Goal: Task Accomplishment & Management: Manage account settings

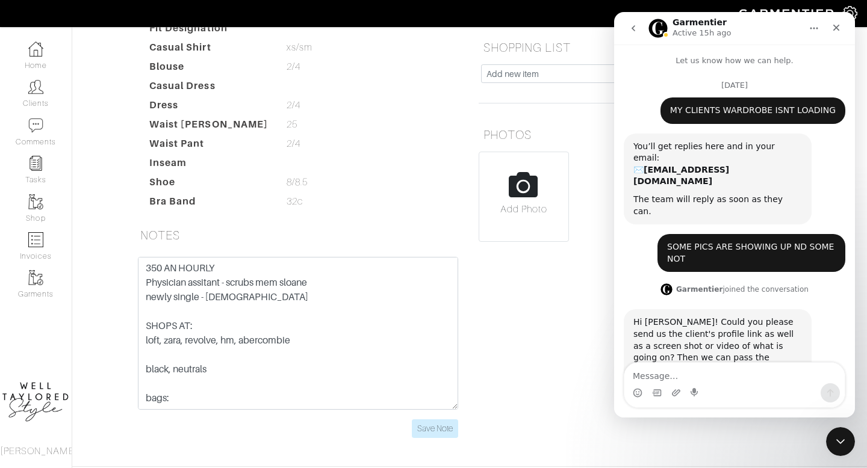
scroll to position [2, 0]
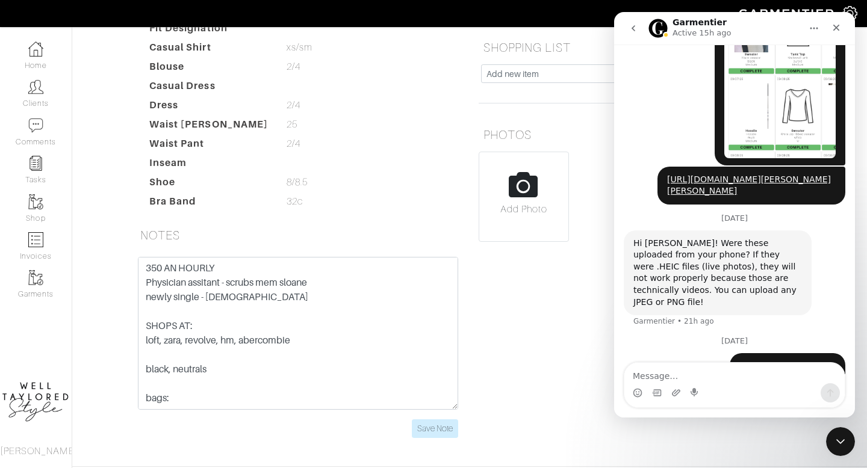
drag, startPoint x: 846, startPoint y: 443, endPoint x: 1587, endPoint y: 867, distance: 853.7
click at [847, 443] on icon "Close Intercom Messenger" at bounding box center [840, 442] width 14 height 14
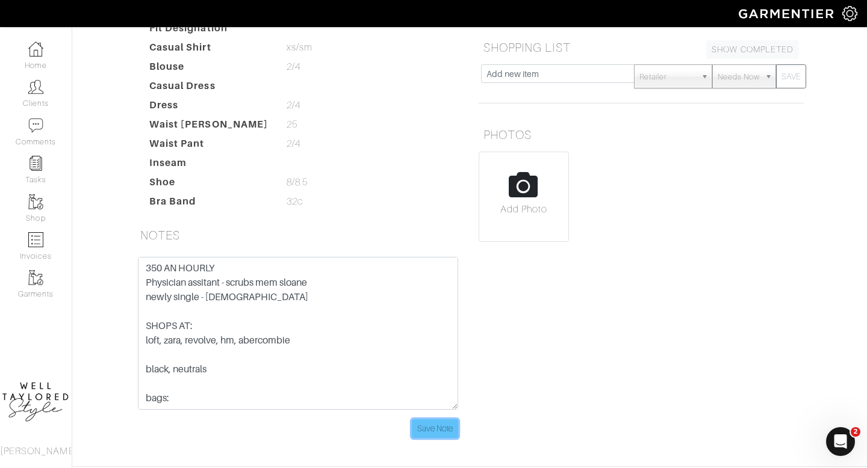
scroll to position [441, 0]
click at [438, 420] on input "Save Note" at bounding box center [435, 429] width 46 height 19
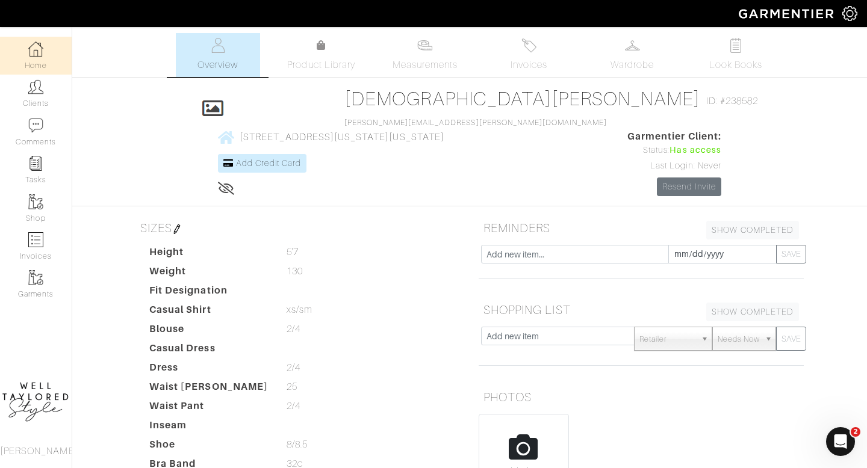
click at [47, 58] on link "Home" at bounding box center [36, 56] width 72 height 38
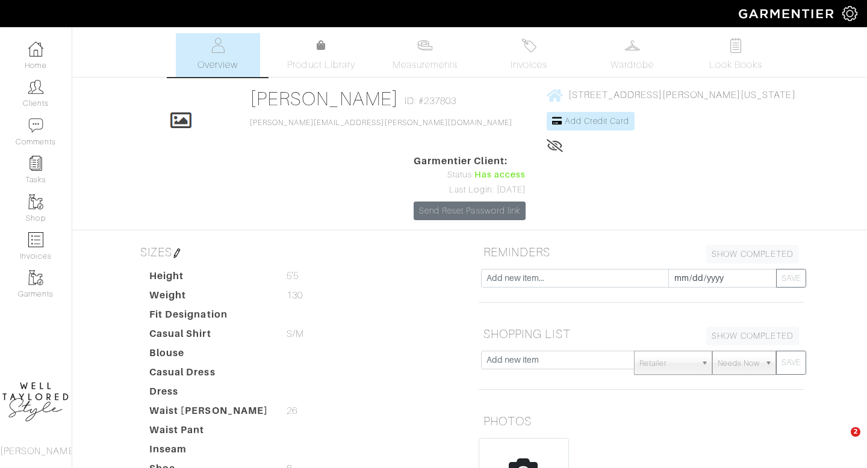
click at [39, 84] on img at bounding box center [35, 86] width 15 height 15
click at [526, 52] on img at bounding box center [528, 45] width 15 height 15
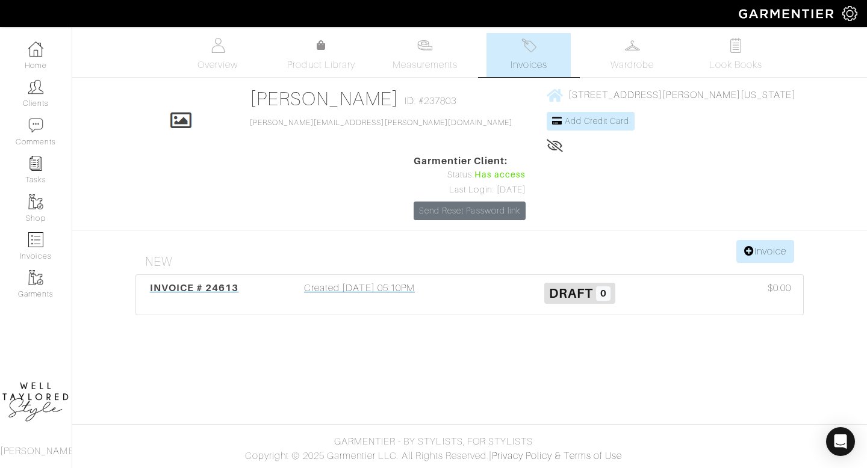
click at [364, 281] on div "Created [DATE] 05:10PM" at bounding box center [359, 295] width 220 height 28
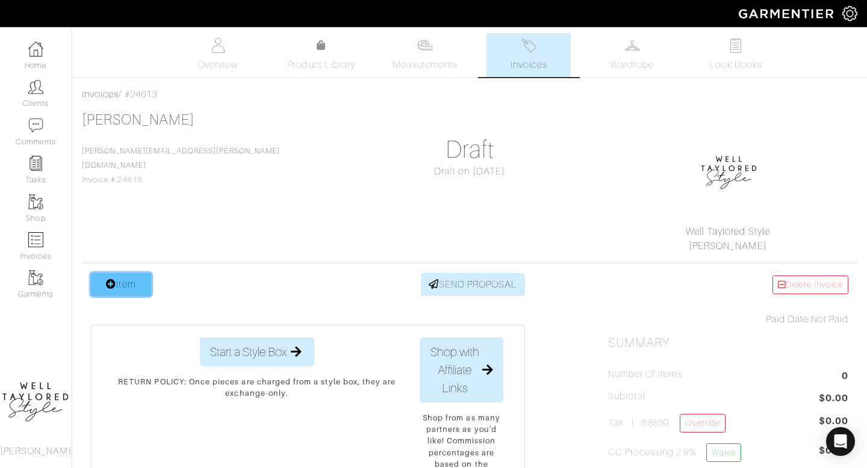
click at [116, 282] on link "Item" at bounding box center [121, 284] width 60 height 23
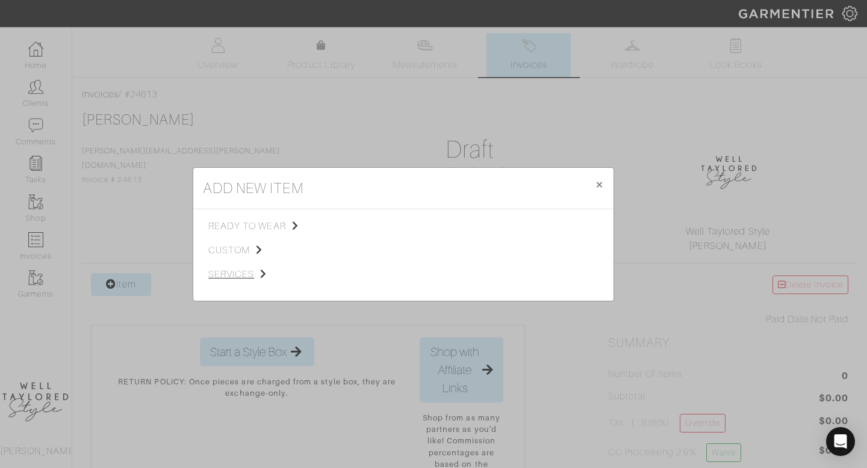
click at [240, 277] on span "services" at bounding box center [268, 274] width 121 height 14
click at [377, 226] on span "Styling Service" at bounding box center [377, 225] width 60 height 10
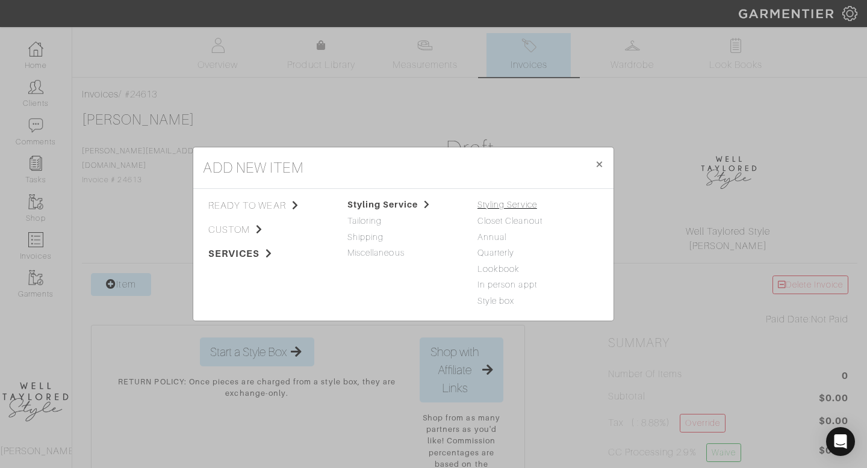
click at [485, 201] on link "Styling Service" at bounding box center [508, 205] width 60 height 10
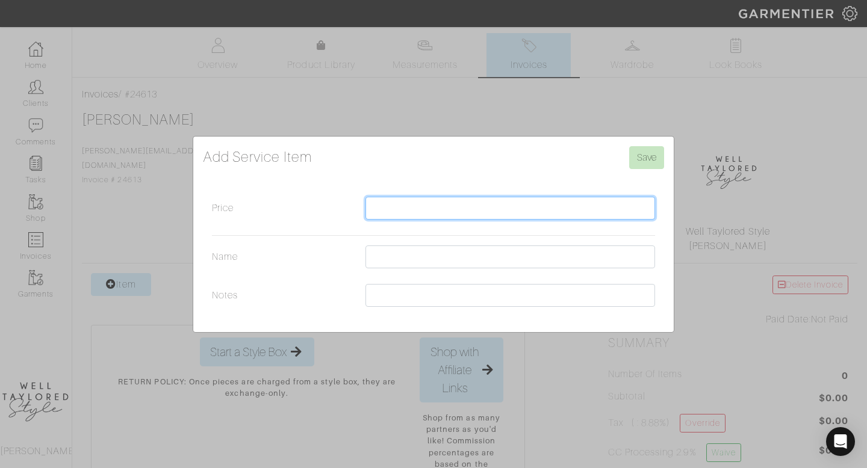
click at [377, 200] on input "Price" at bounding box center [511, 208] width 290 height 23
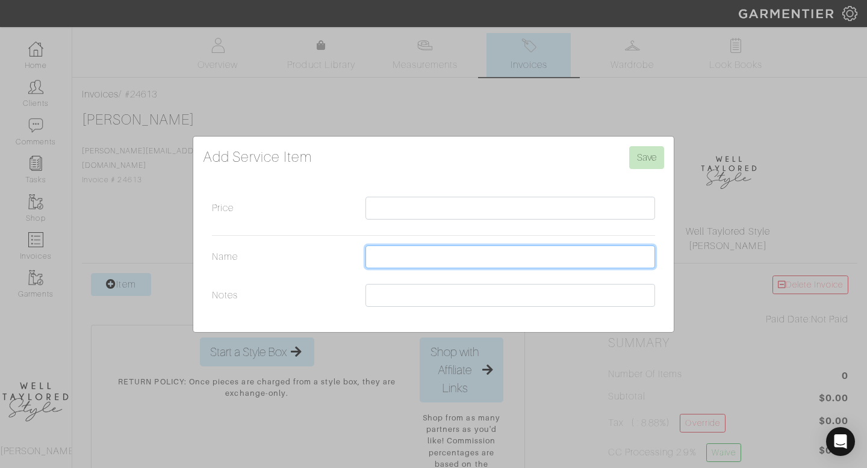
click at [385, 252] on input "Name" at bounding box center [511, 257] width 290 height 23
type input "shopping online - 3 hrs 350 x 3"
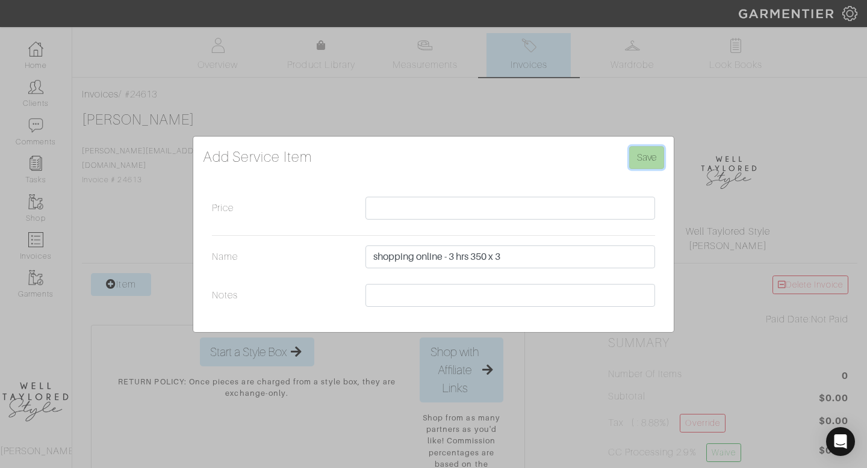
click at [643, 154] on input "Save" at bounding box center [646, 157] width 35 height 23
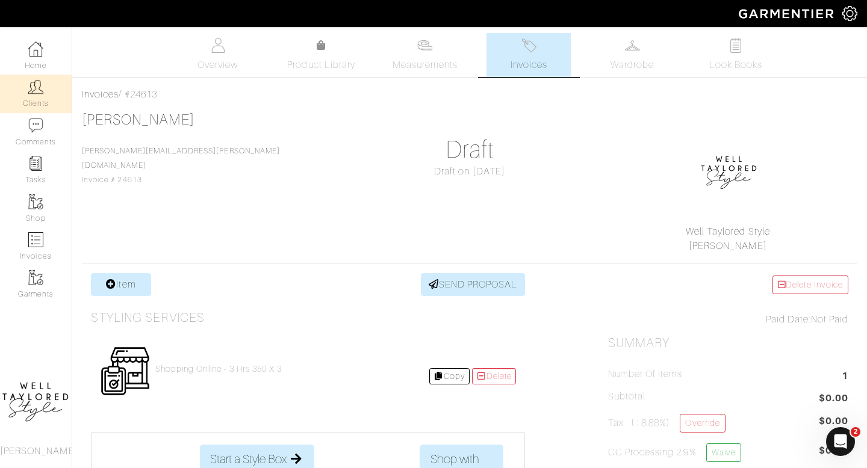
click at [45, 105] on link "Clients" at bounding box center [36, 94] width 72 height 38
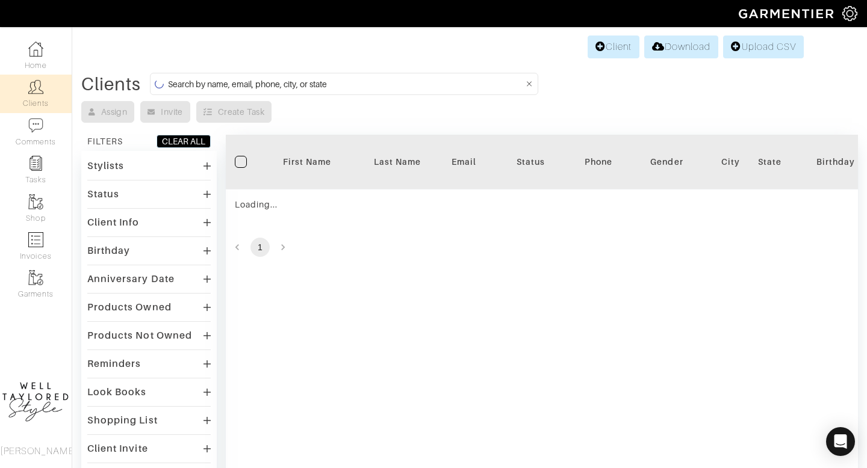
click at [283, 87] on input at bounding box center [346, 83] width 356 height 15
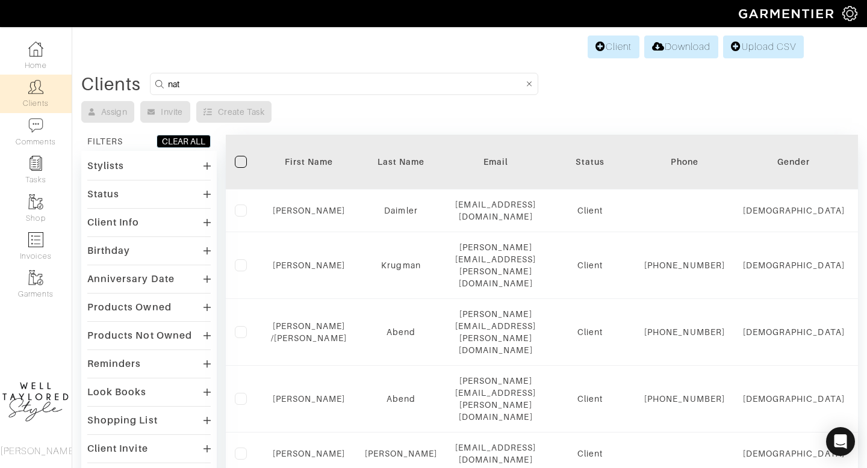
type input "nat"
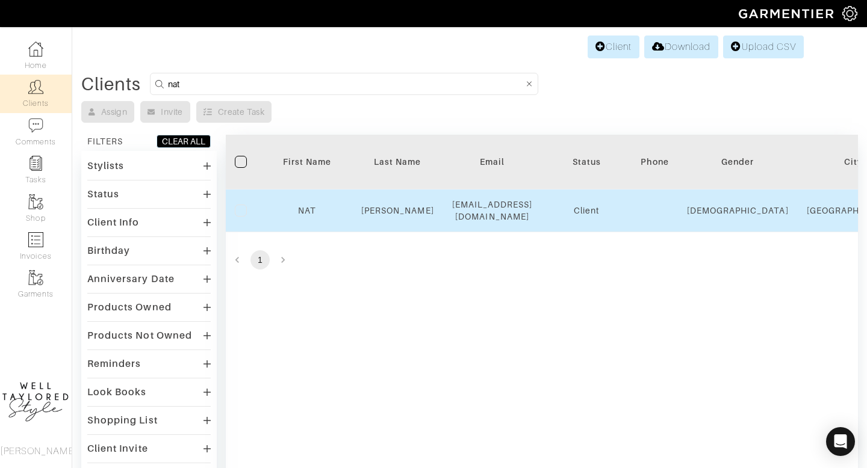
click at [473, 215] on div "ncaputo@caputocheese.com" at bounding box center [492, 211] width 81 height 24
click at [404, 205] on div "CAPUTO" at bounding box center [397, 211] width 73 height 12
click at [404, 213] on link "CAPUTO" at bounding box center [397, 211] width 73 height 10
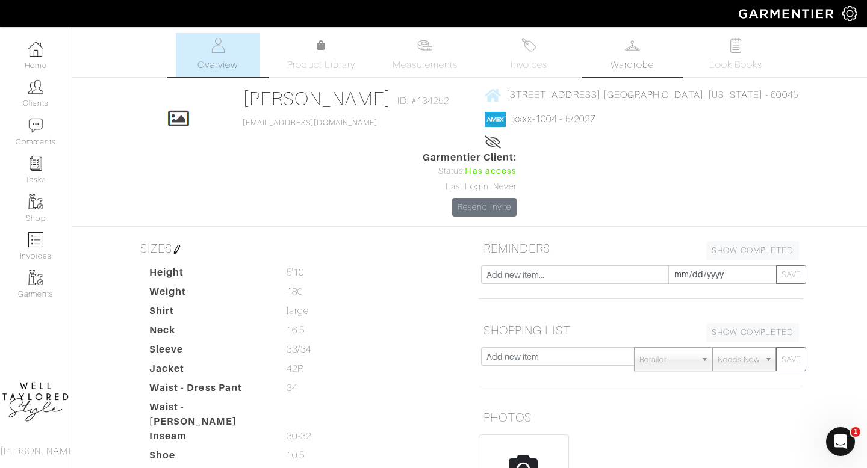
click at [634, 61] on span "Wardrobe" at bounding box center [632, 65] width 43 height 14
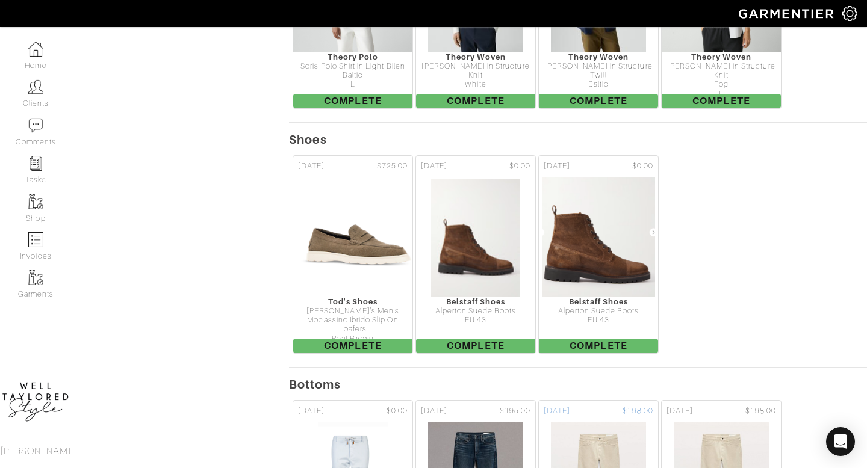
scroll to position [2258, 0]
